Goal: Information Seeking & Learning: Learn about a topic

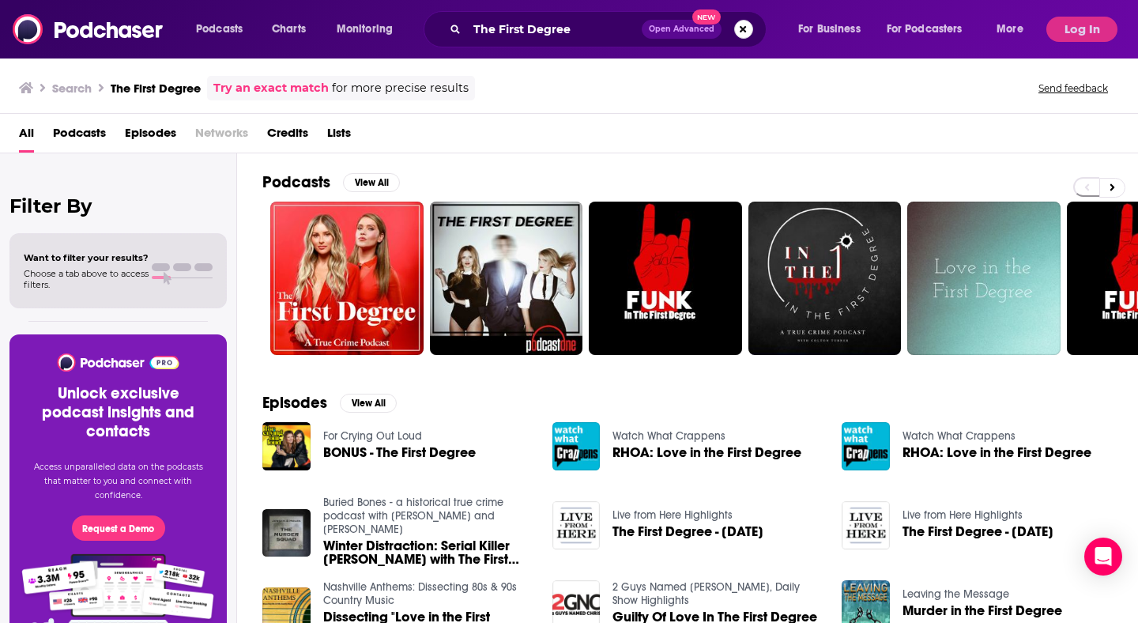
click at [740, 28] on button "Search podcasts, credits, & more..." at bounding box center [743, 29] width 19 height 19
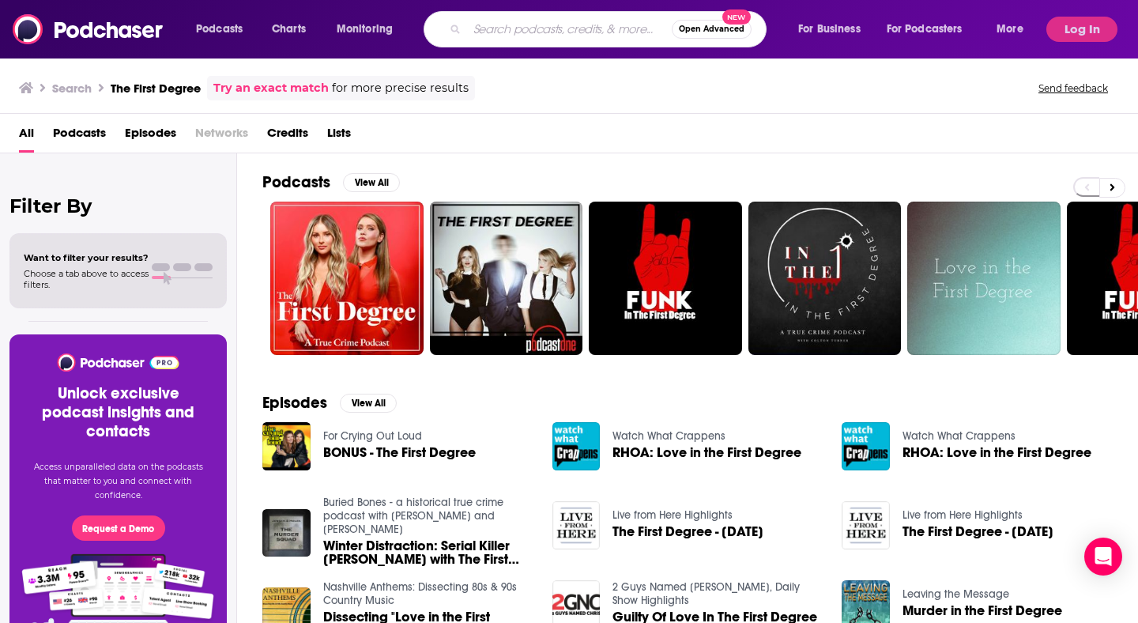
paste input "Ellevate Network"
type input "Ellevate Network"
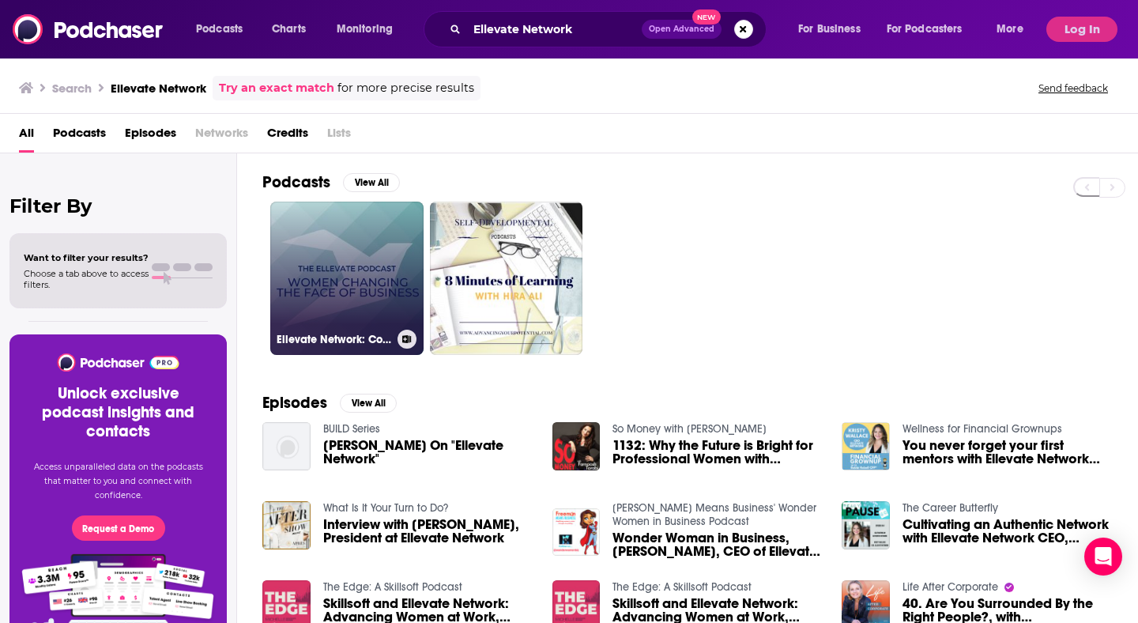
click at [388, 238] on link "Ellevate Network: Conversations With Women Changing the Face of Business" at bounding box center [346, 278] width 153 height 153
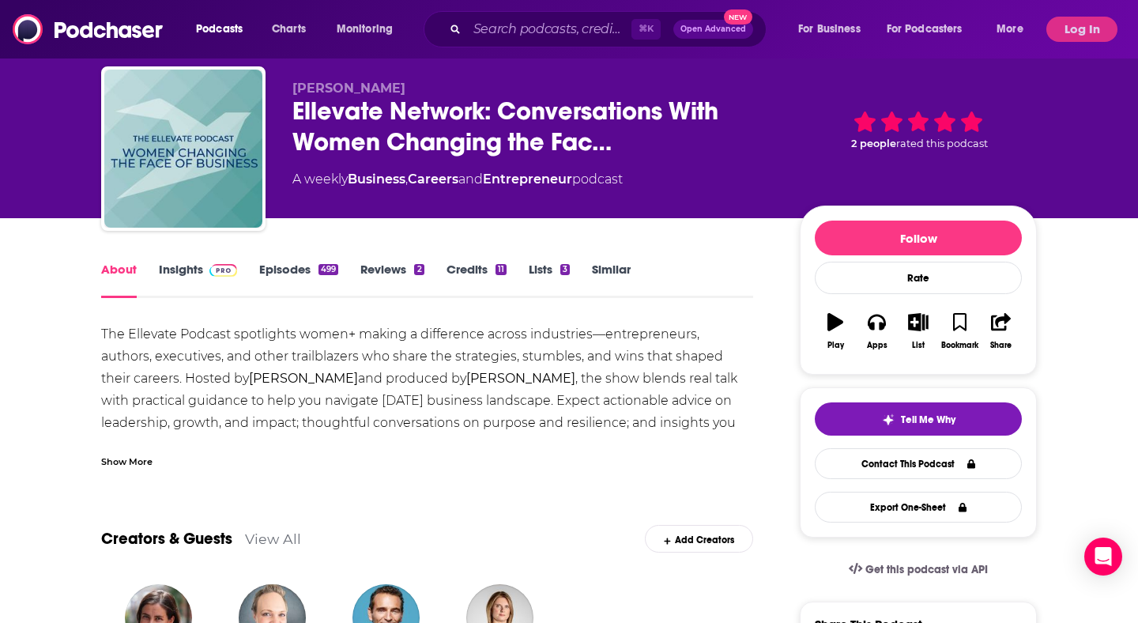
scroll to position [100, 0]
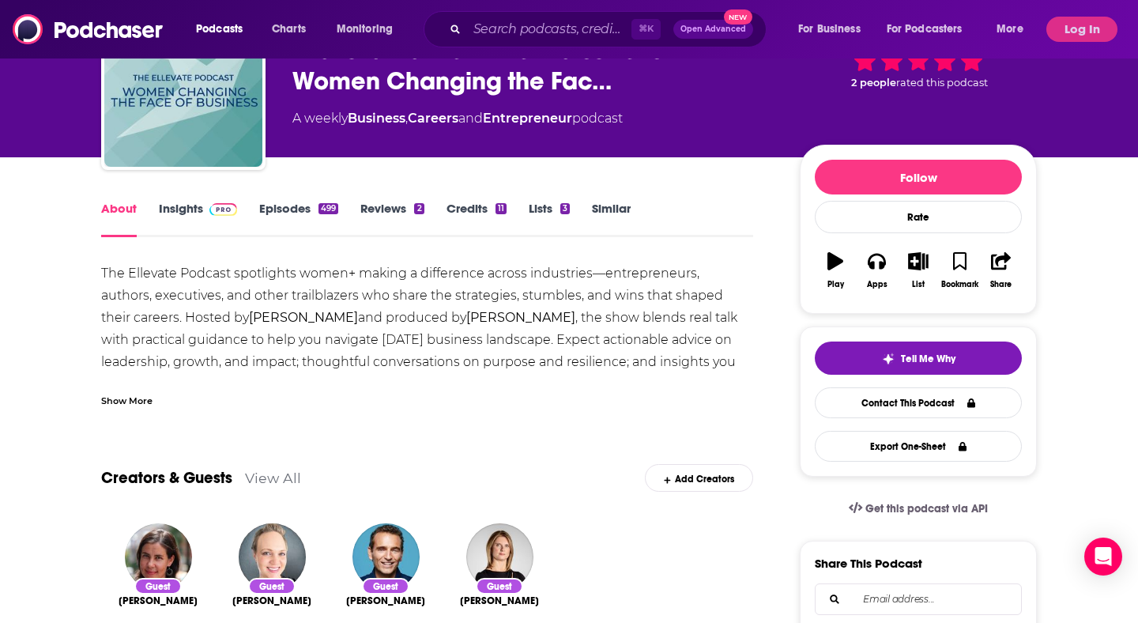
click at [188, 210] on link "Insights" at bounding box center [198, 219] width 78 height 36
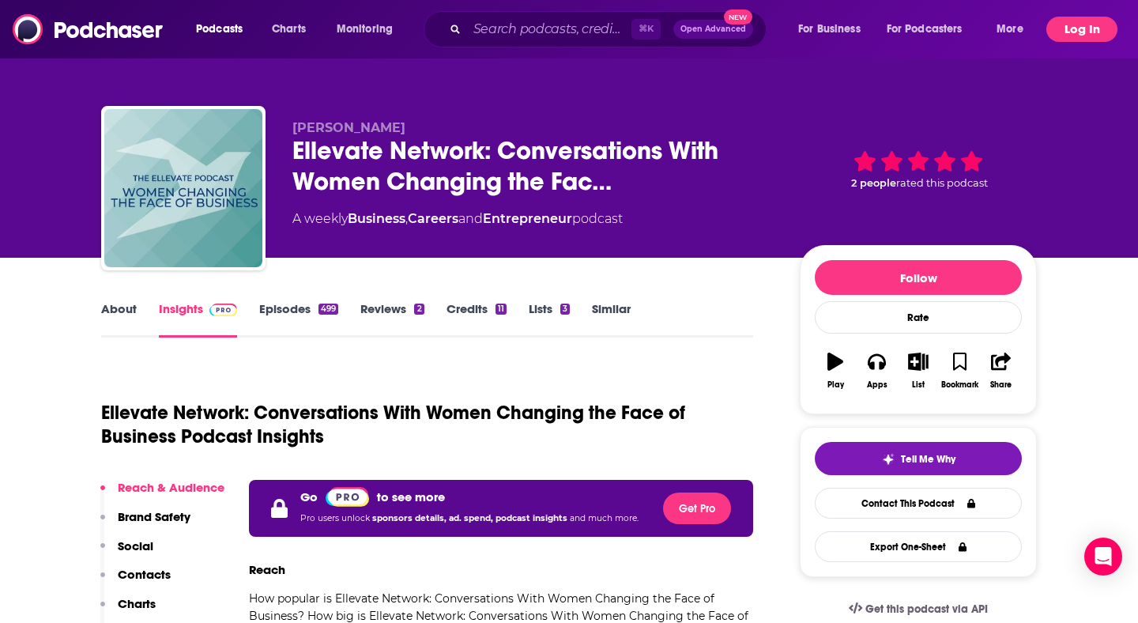
click at [1079, 25] on button "Log In" at bounding box center [1081, 29] width 71 height 25
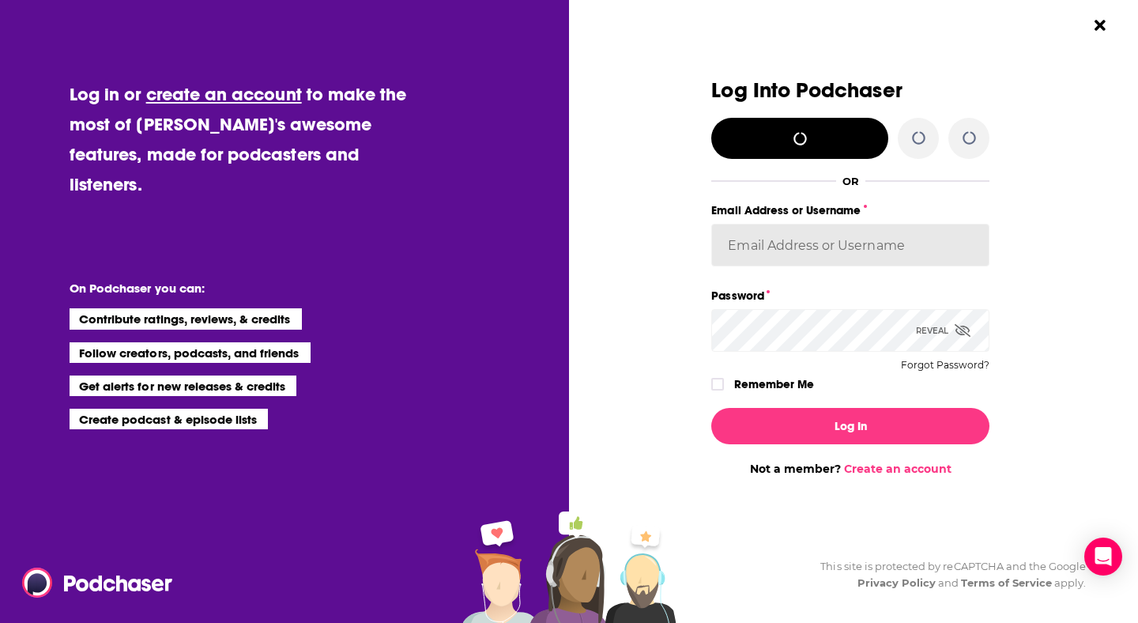
type input "Spiral5-G1"
click at [752, 382] on label "Remember Me" at bounding box center [774, 384] width 80 height 21
click at [722, 391] on input "rememberMe" at bounding box center [717, 391] width 9 height 0
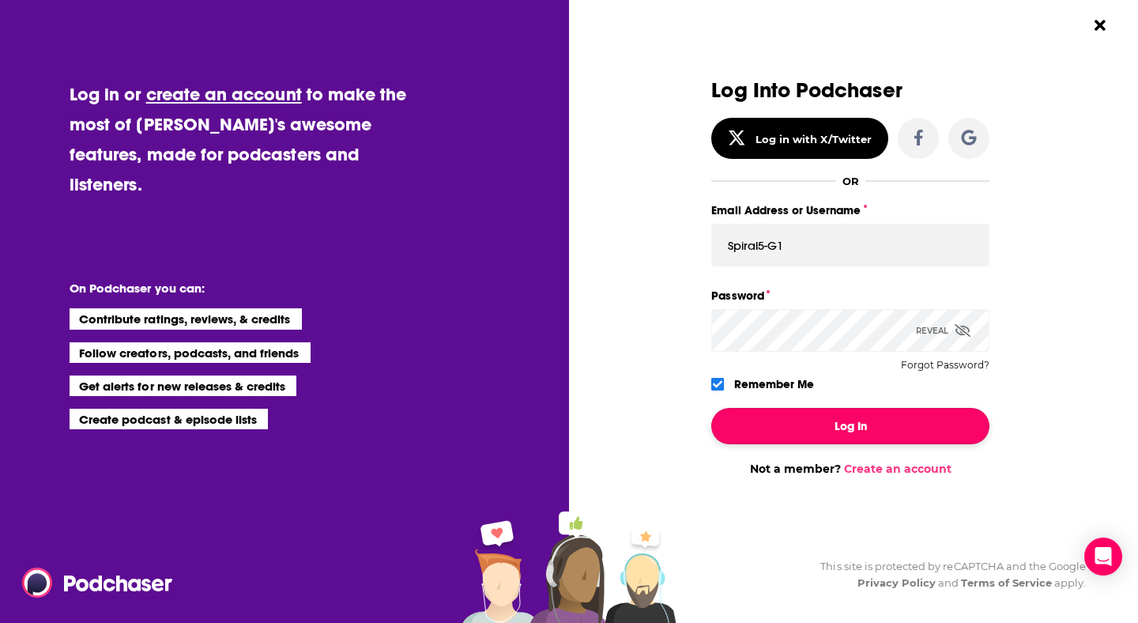
click at [771, 408] on button "Log In" at bounding box center [850, 426] width 278 height 36
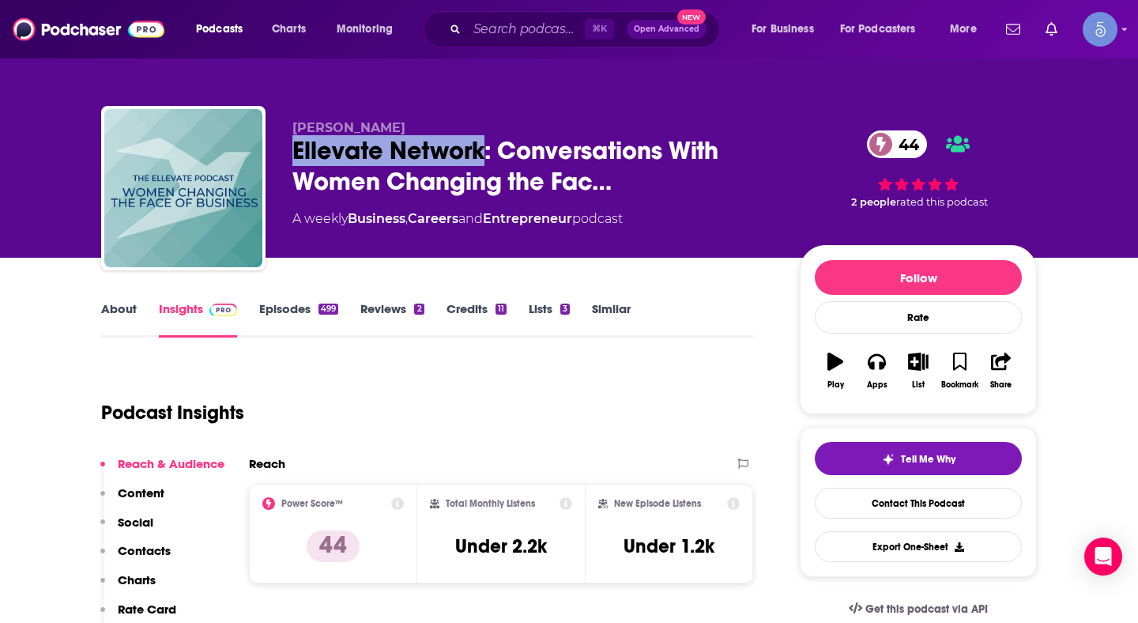
drag, startPoint x: 486, startPoint y: 151, endPoint x: 285, endPoint y: 155, distance: 200.8
click at [285, 155] on div "[PERSON_NAME] Ellevate Network: Conversations With Women Changing the Fac… 44 A…" at bounding box center [569, 191] width 936 height 171
copy h2 "Ellevate Network"
